Goal: Information Seeking & Learning: Learn about a topic

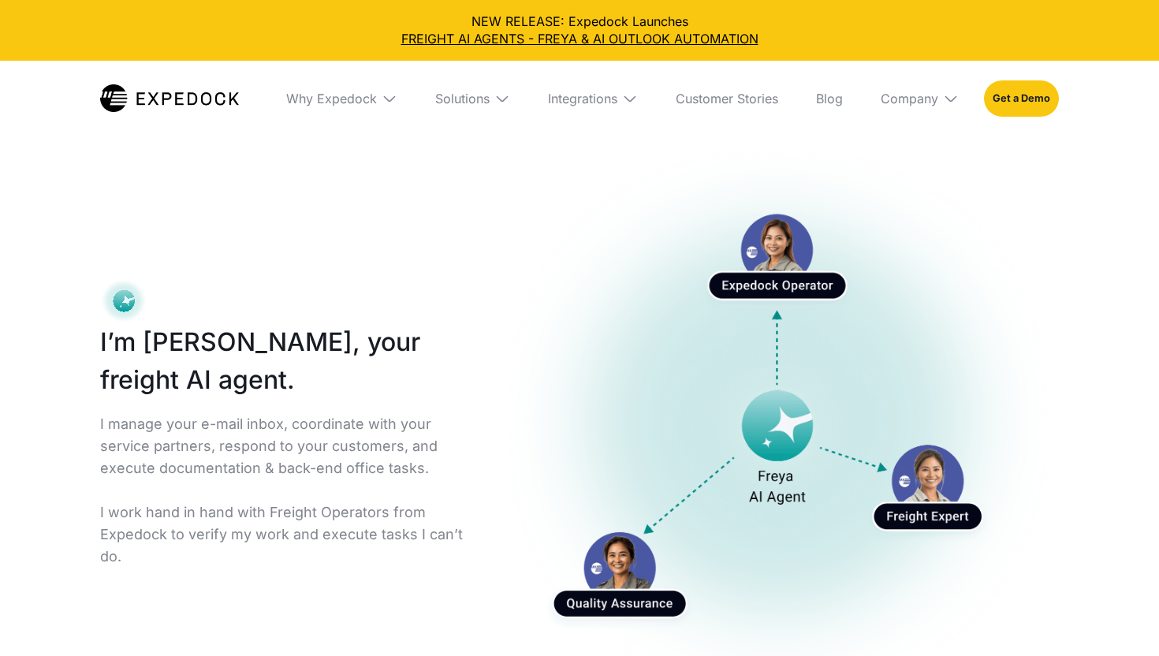
select select
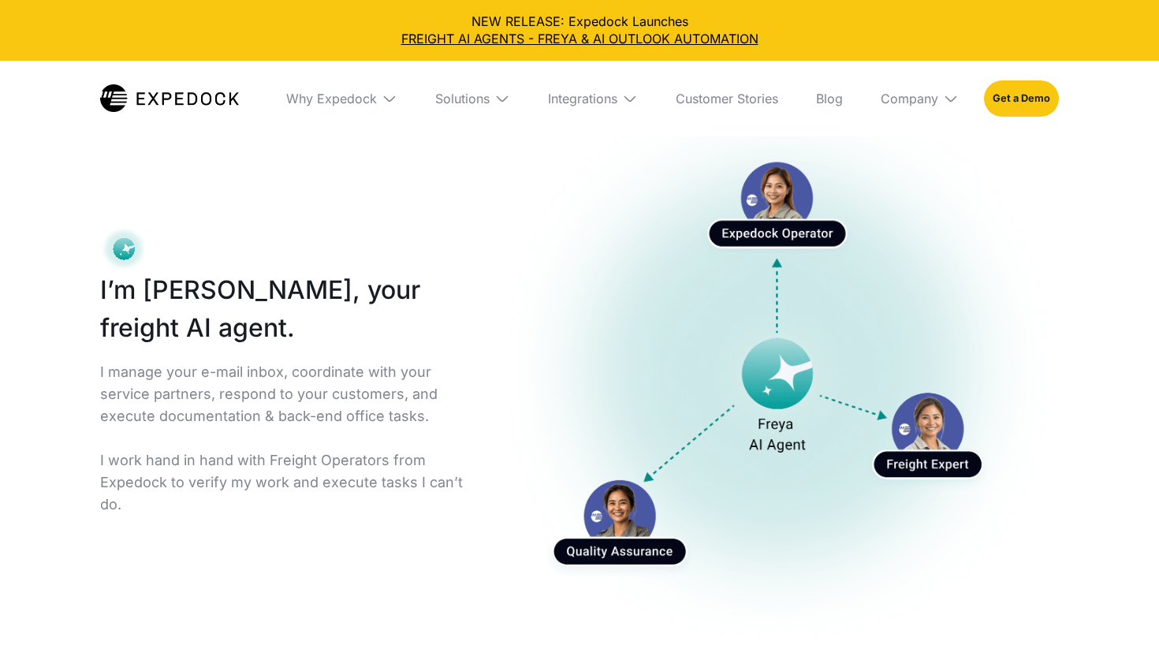
scroll to position [56, 0]
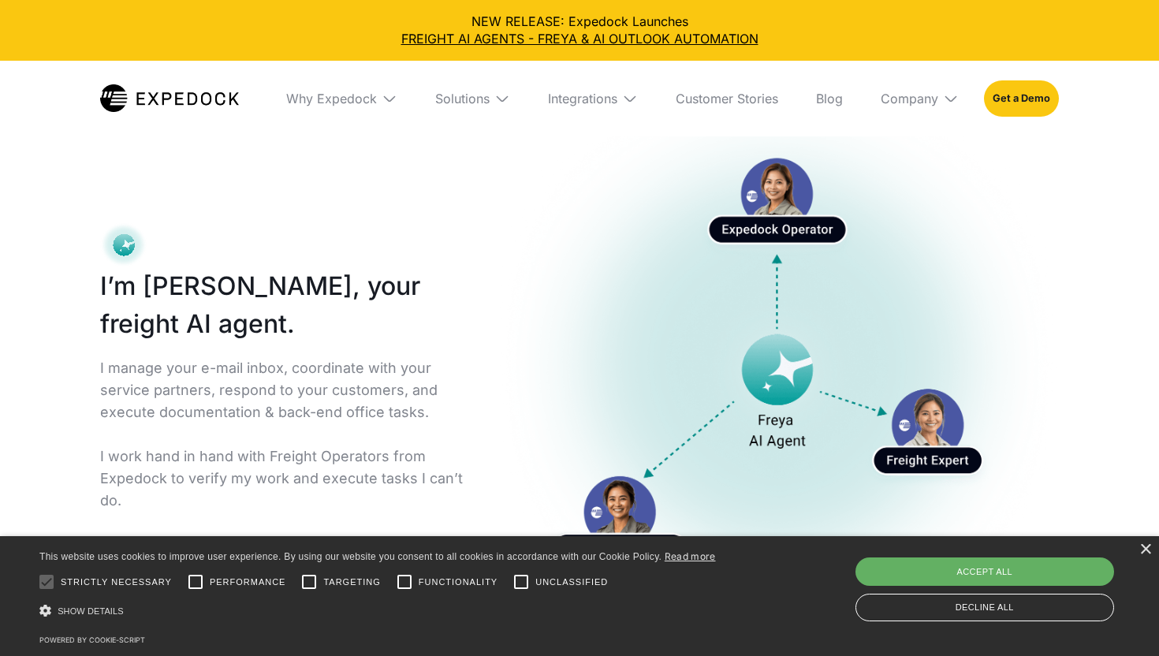
click at [1033, 576] on div "Accept all" at bounding box center [985, 572] width 259 height 28
checkbox input "true"
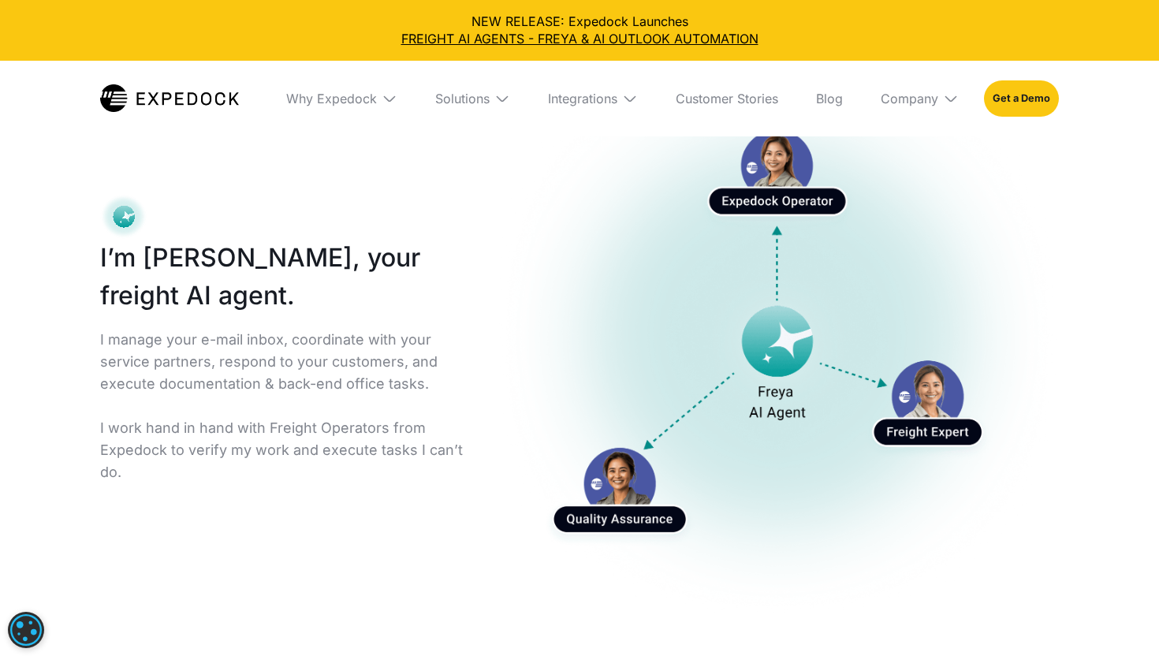
scroll to position [68, 0]
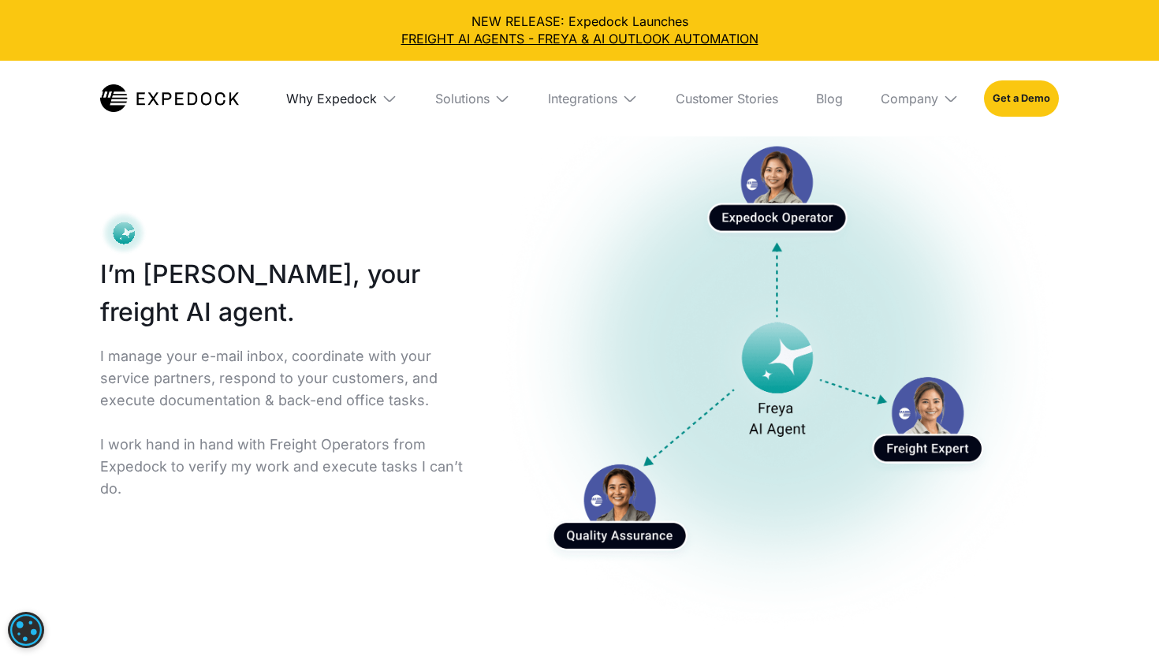
click at [375, 99] on div "Why Expedock" at bounding box center [331, 99] width 91 height 16
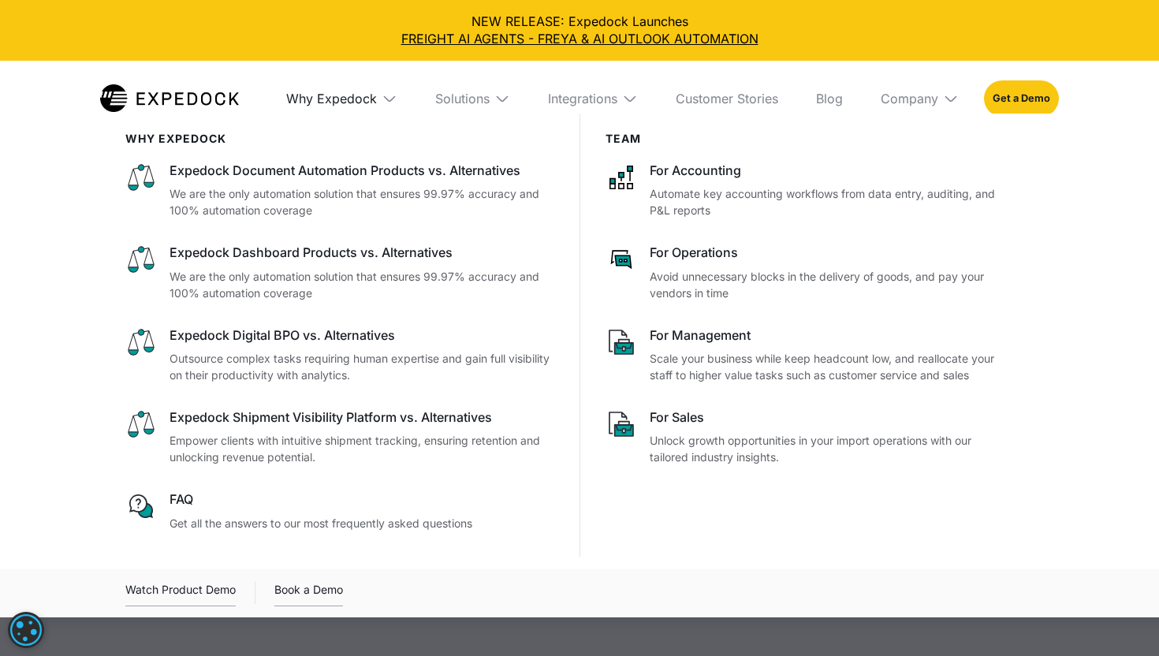
click at [375, 99] on div "Why Expedock" at bounding box center [331, 99] width 91 height 16
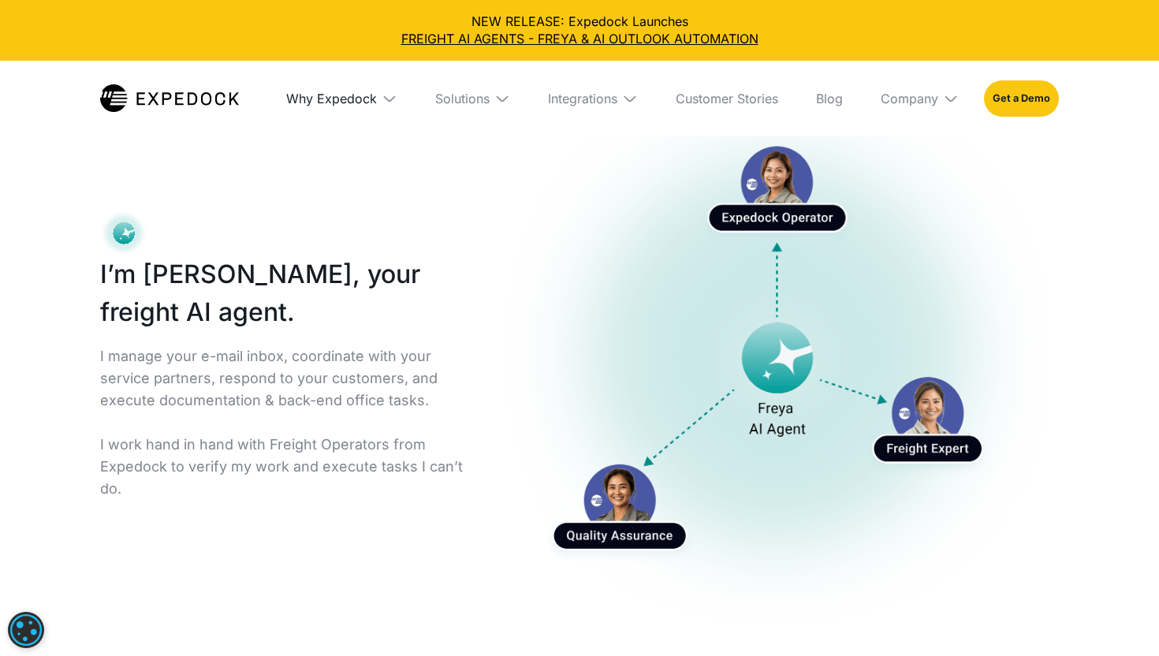
click at [375, 99] on div "Why Expedock" at bounding box center [331, 99] width 91 height 16
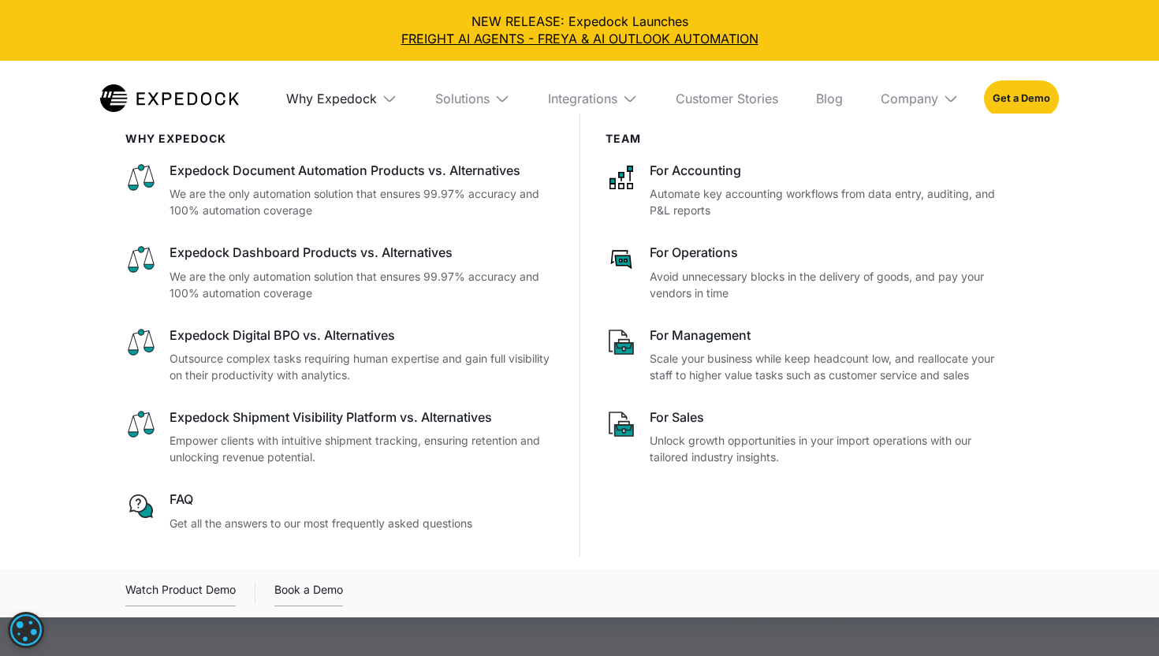
click at [375, 99] on div "Why Expedock" at bounding box center [331, 99] width 91 height 16
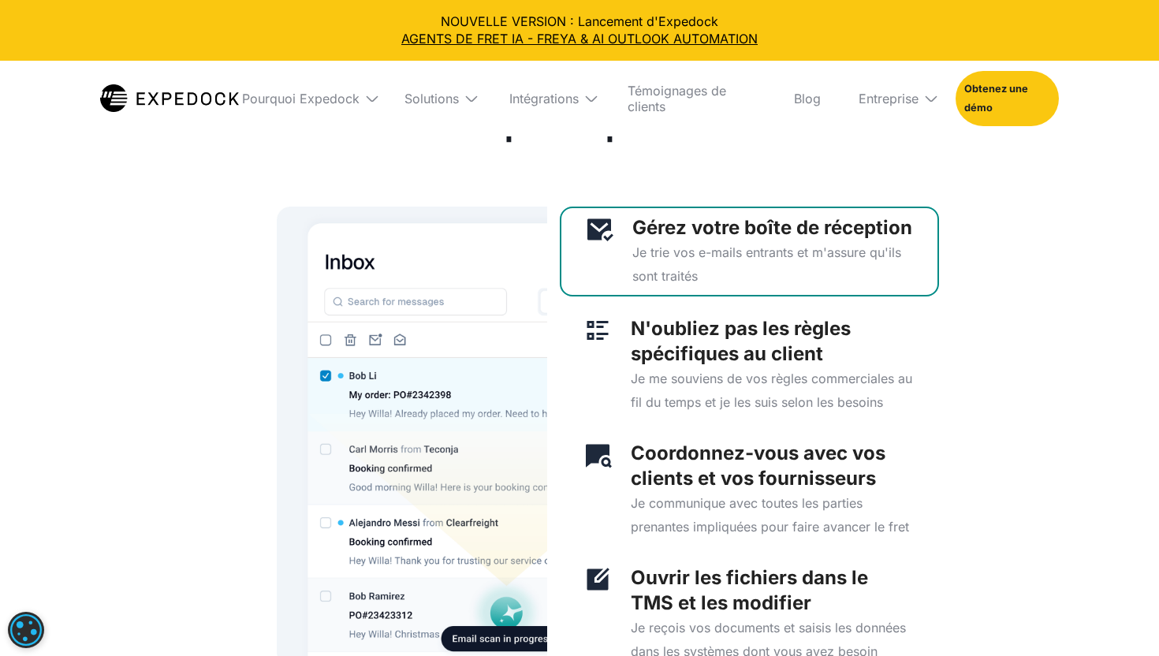
scroll to position [4280, 0]
